Goal: Information Seeking & Learning: Find specific fact

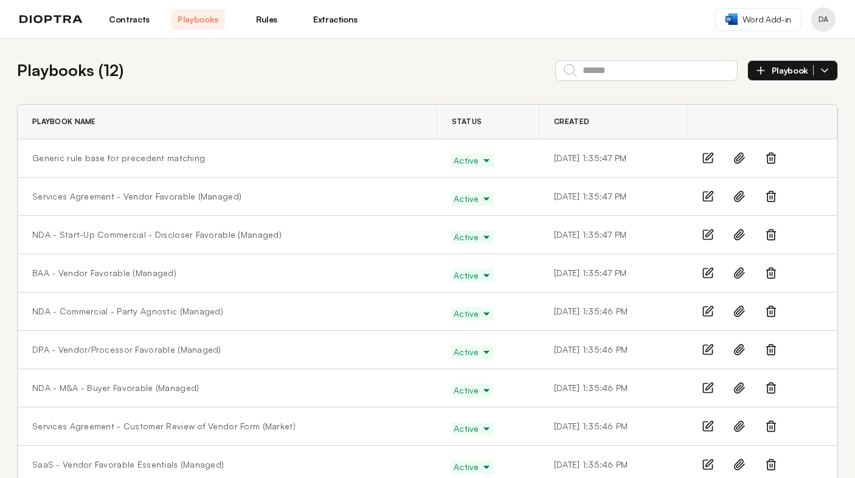
click at [344, 21] on link "Extractions" at bounding box center [335, 19] width 54 height 21
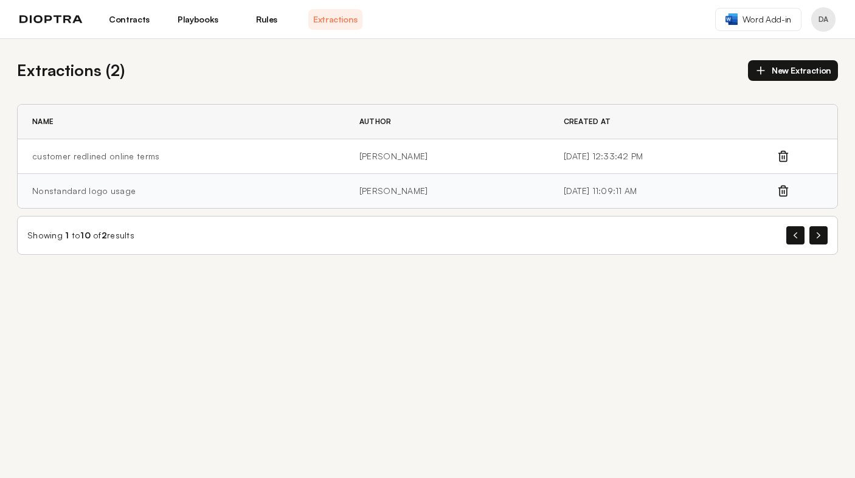
click at [139, 196] on td "Nonstandard logo usage" at bounding box center [181, 191] width 327 height 35
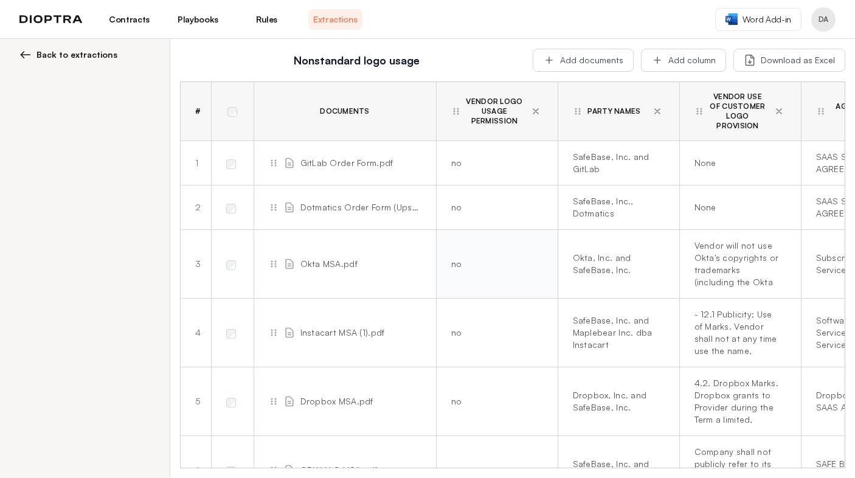
scroll to position [0, 78]
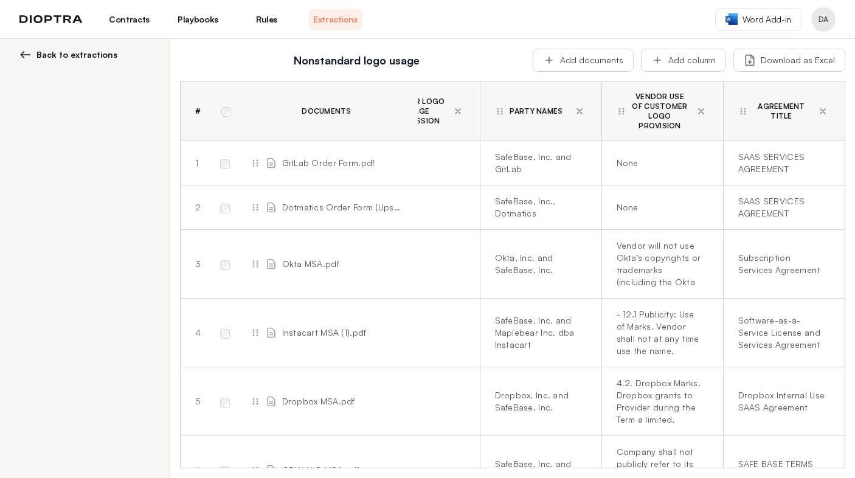
click at [299, 167] on span "GitLab Order Form.pdf" at bounding box center [328, 163] width 93 height 12
click at [342, 160] on span "GitLab Order Form.pdf" at bounding box center [328, 163] width 93 height 12
click at [360, 160] on span "GitLab Order Form.pdf" at bounding box center [328, 163] width 93 height 12
click at [255, 161] on icon at bounding box center [255, 163] width 10 height 10
click at [315, 160] on span "GitLab Order Form.pdf" at bounding box center [328, 163] width 93 height 12
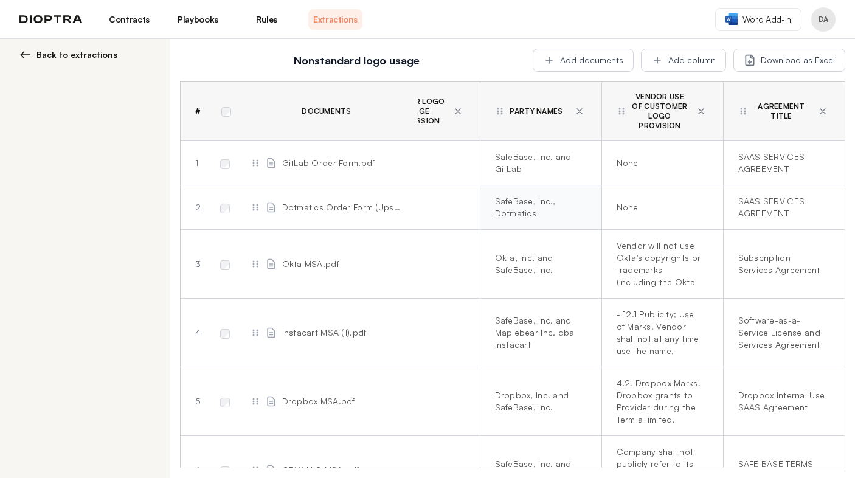
scroll to position [0, 0]
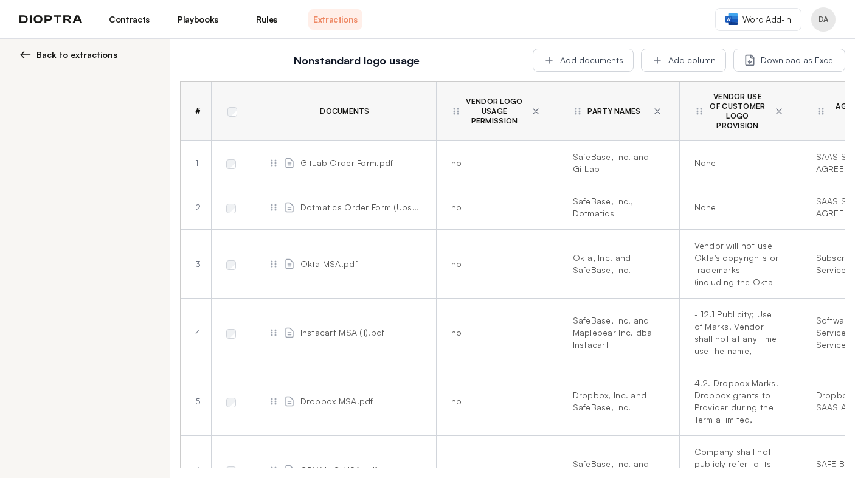
click at [360, 161] on span "GitLab Order Form.pdf" at bounding box center [346, 163] width 93 height 12
click at [270, 162] on icon at bounding box center [274, 163] width 10 height 10
click at [306, 164] on span "GitLab Order Form.pdf" at bounding box center [346, 163] width 93 height 12
click at [321, 213] on td "Dotmatics Order Form (Upsell).pdf" at bounding box center [344, 207] width 182 height 44
click at [303, 258] on span "Okta MSA.pdf" at bounding box center [328, 264] width 57 height 12
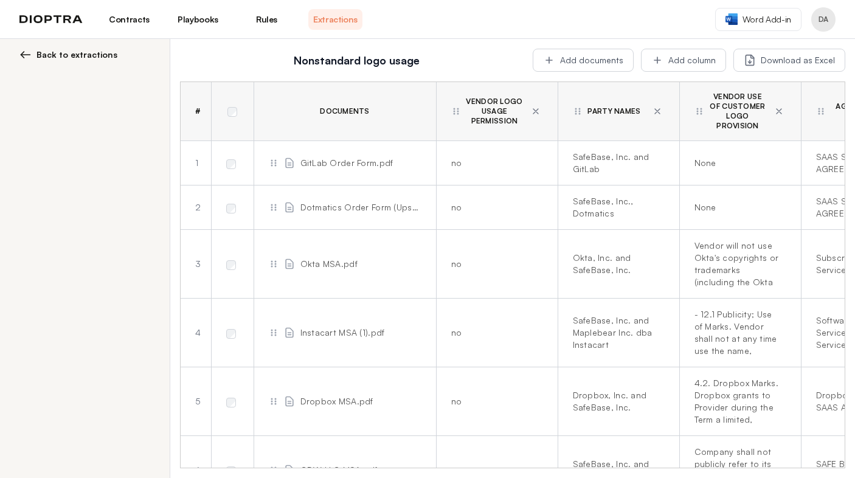
click at [323, 266] on span "Okta MSA.pdf" at bounding box center [328, 264] width 57 height 12
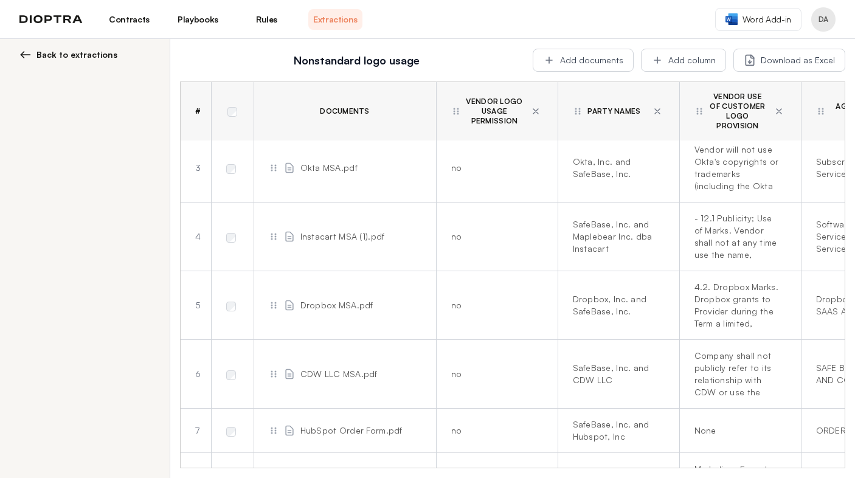
scroll to position [111, 0]
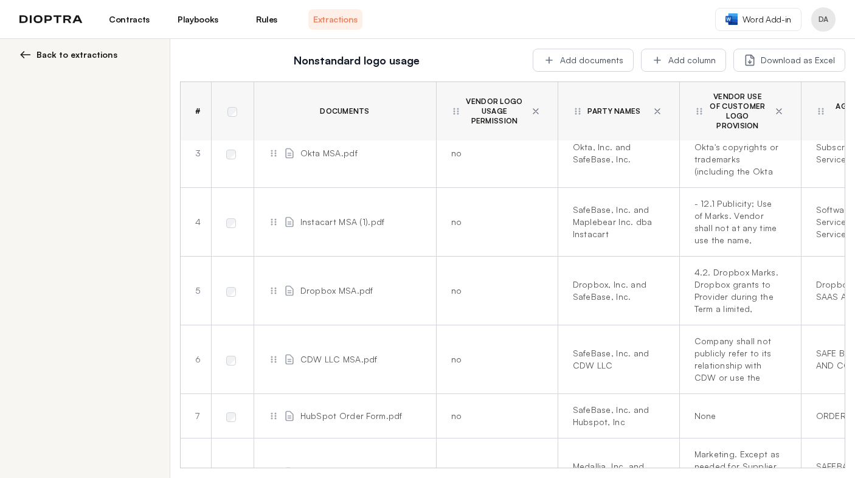
click at [303, 291] on span "Dropbox MSA.pdf" at bounding box center [336, 290] width 73 height 12
click at [275, 292] on icon at bounding box center [274, 291] width 10 height 10
click at [310, 286] on span "Dropbox MSA.pdf" at bounding box center [336, 290] width 73 height 12
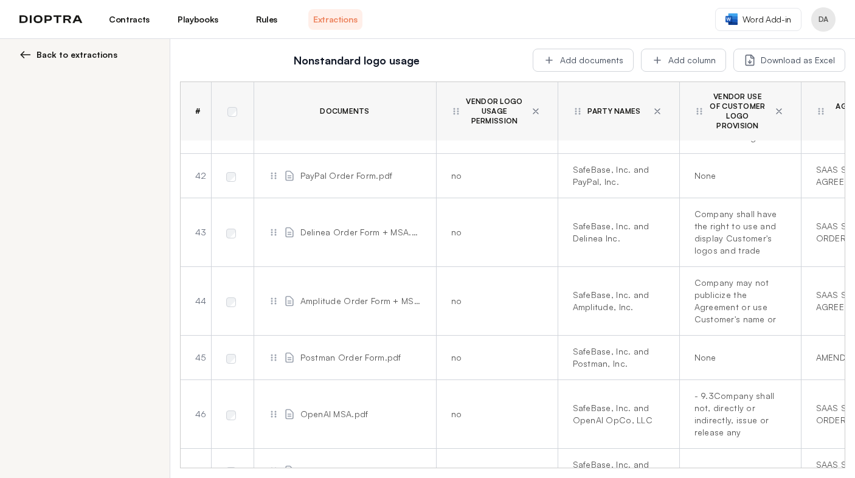
scroll to position [2419, 0]
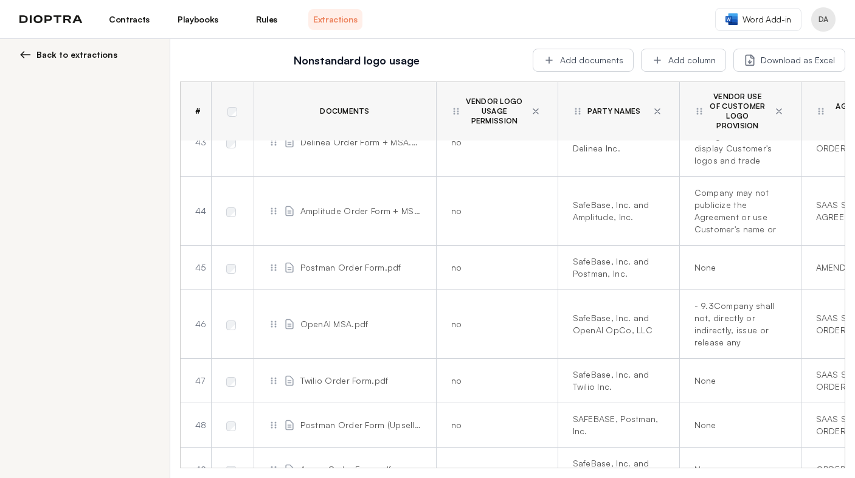
click at [286, 376] on icon at bounding box center [289, 380] width 7 height 9
click at [273, 376] on icon at bounding box center [274, 381] width 10 height 10
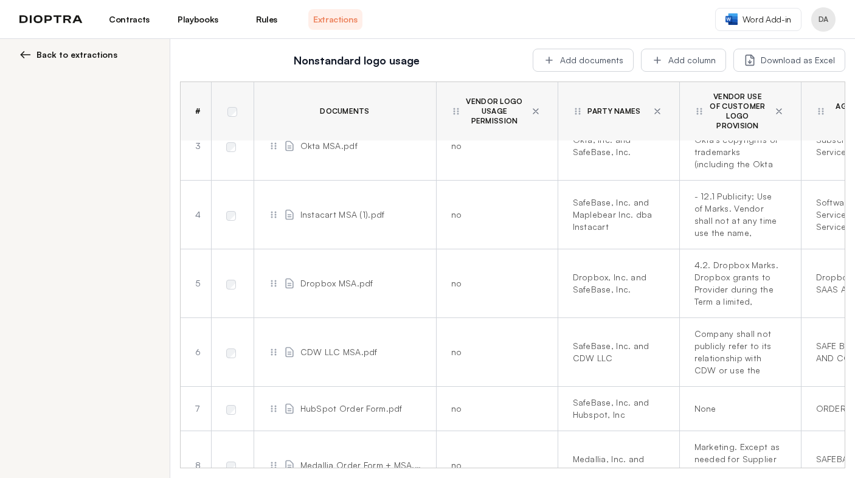
scroll to position [0, 0]
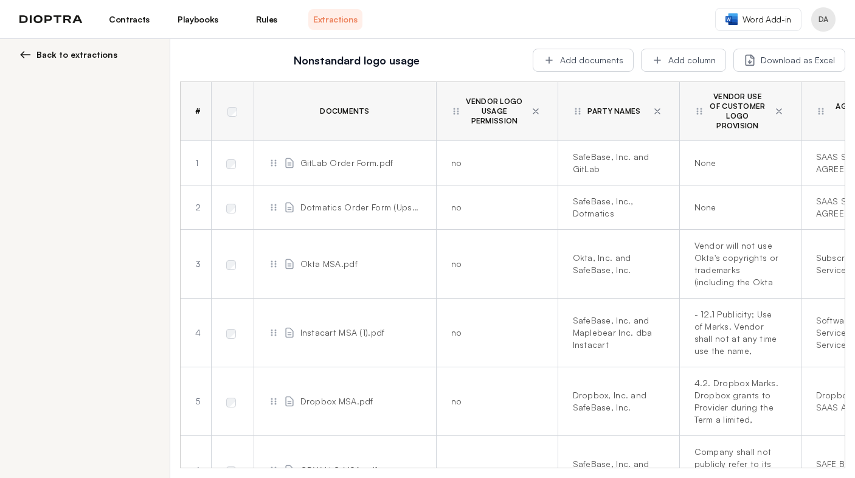
click at [273, 164] on icon at bounding box center [274, 163] width 10 height 10
click at [271, 165] on circle at bounding box center [271, 166] width 2 height 2
